Goal: Navigation & Orientation: Find specific page/section

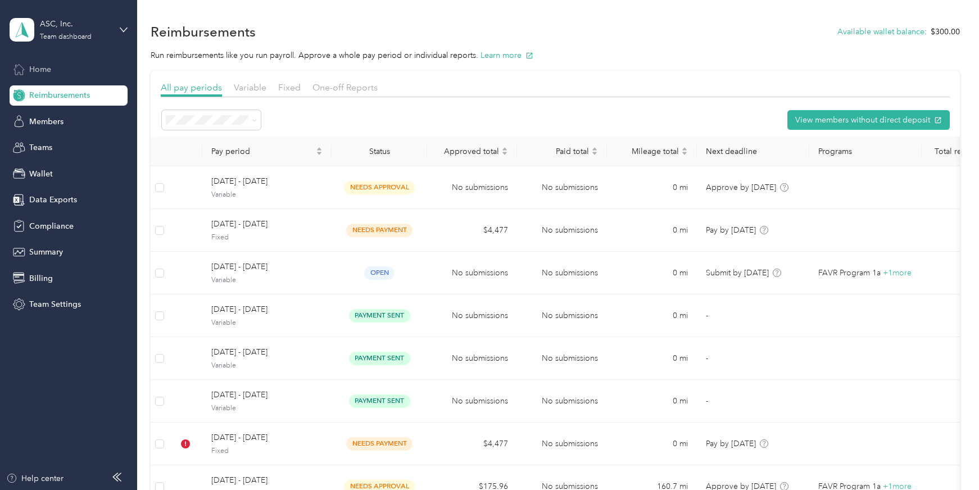
click at [61, 69] on div "Home" at bounding box center [69, 69] width 118 height 20
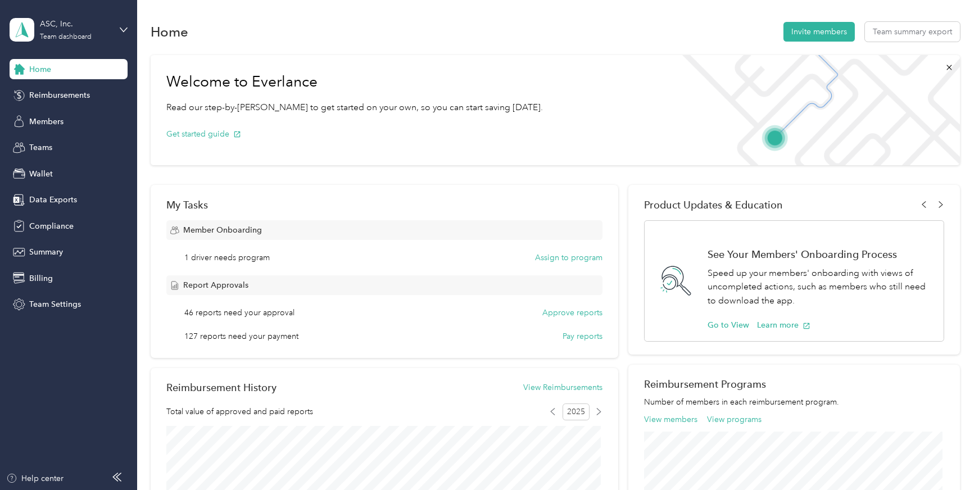
click at [91, 74] on div "Home" at bounding box center [69, 69] width 118 height 20
click at [75, 96] on span "Reimbursements" at bounding box center [59, 95] width 61 height 12
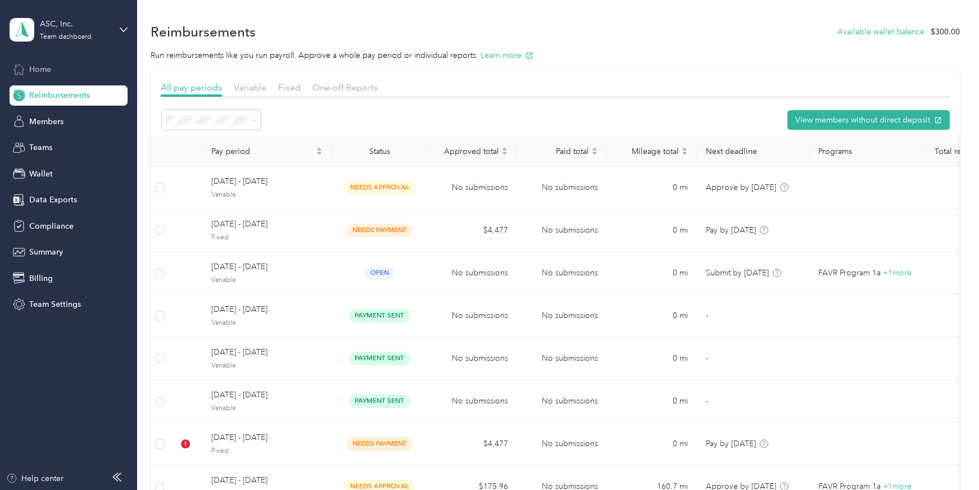
click at [64, 74] on div "Home" at bounding box center [69, 69] width 118 height 20
